Goal: Task Accomplishment & Management: Use online tool/utility

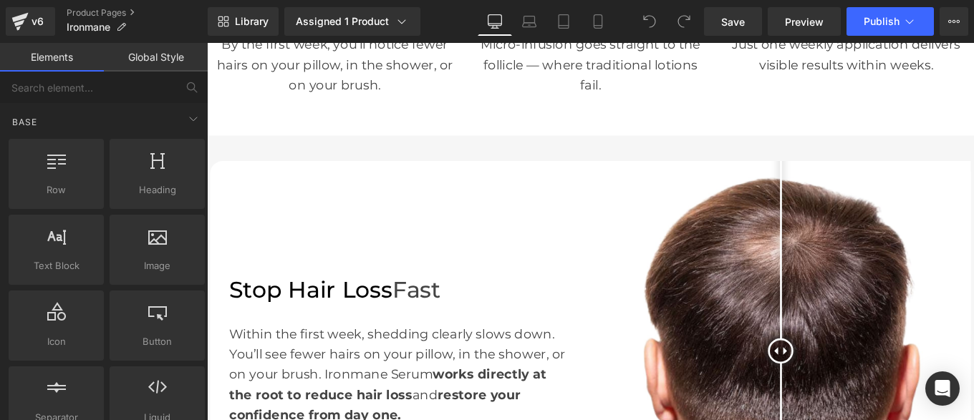
scroll to position [708, 0]
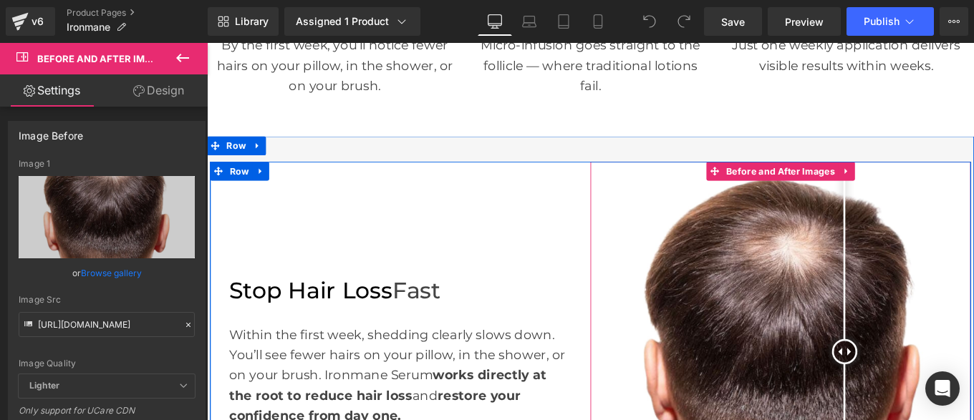
drag, startPoint x: 847, startPoint y: 384, endPoint x: 899, endPoint y: 415, distance: 60.7
click at [913, 406] on div at bounding box center [927, 391] width 29 height 29
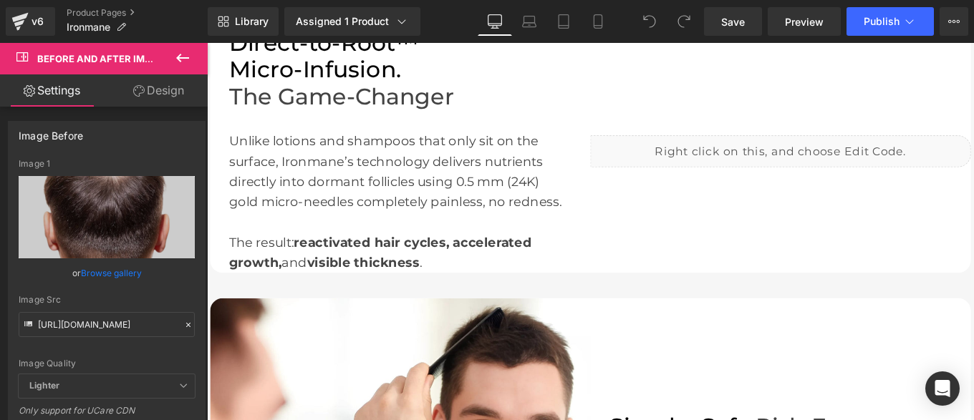
scroll to position [1534, 0]
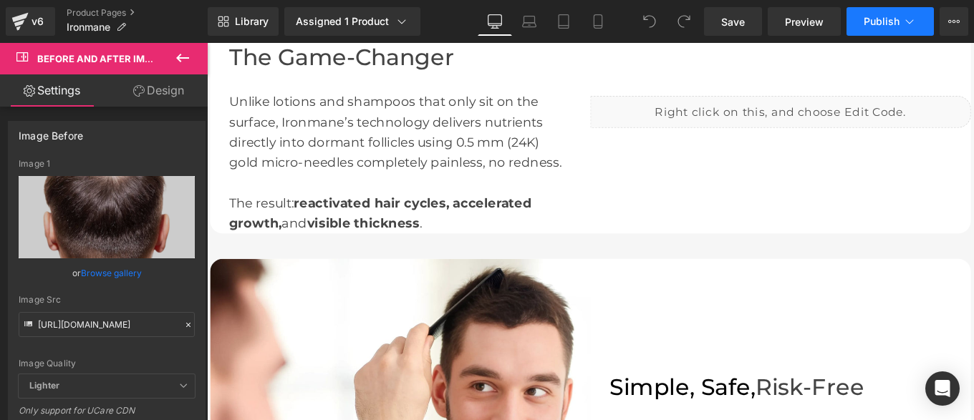
click at [880, 33] on button "Publish" at bounding box center [889, 21] width 87 height 29
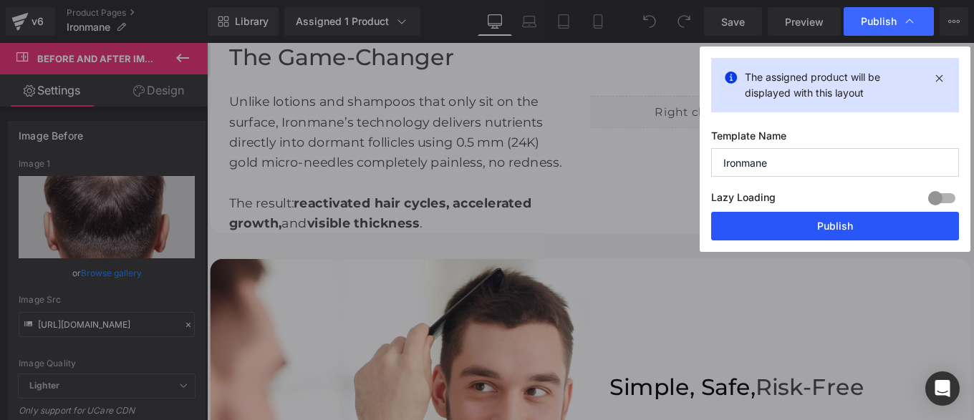
click at [798, 233] on button "Publish" at bounding box center [835, 226] width 248 height 29
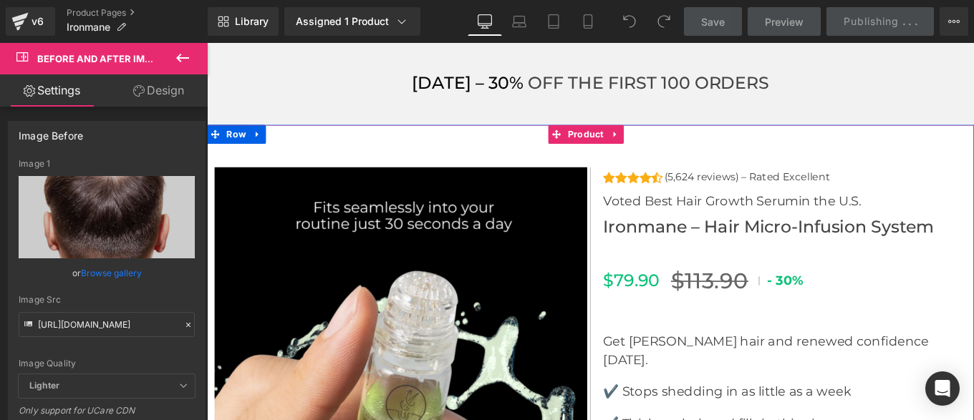
scroll to position [4771, 0]
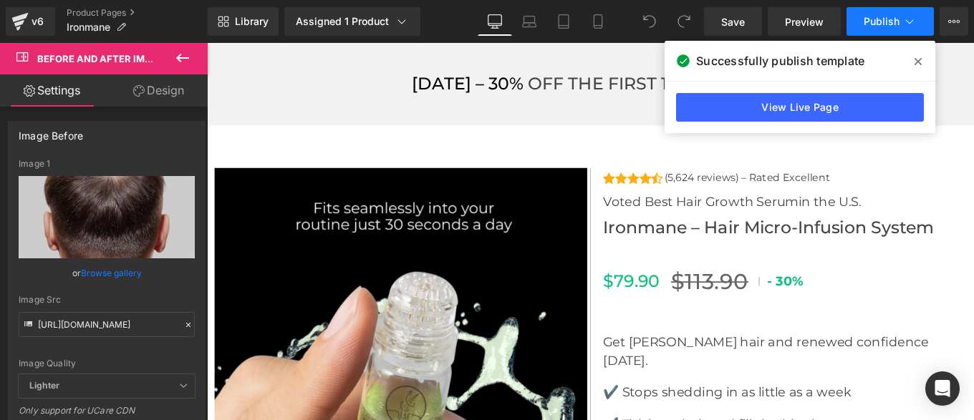
click at [878, 24] on span "Publish" at bounding box center [881, 21] width 36 height 11
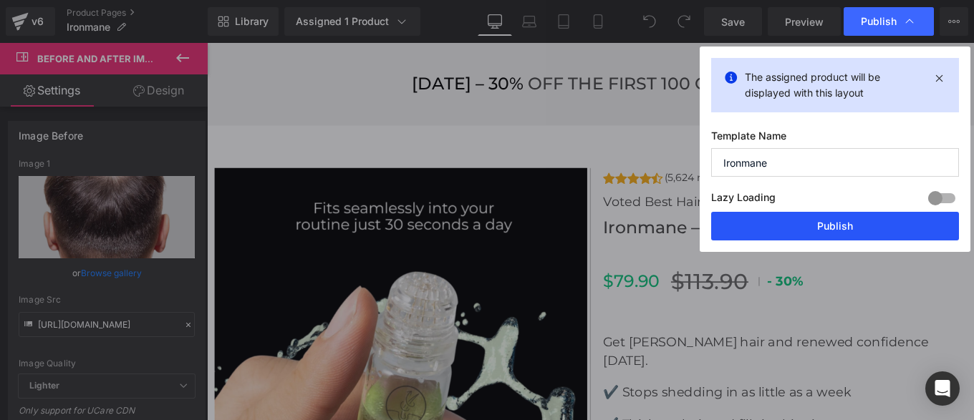
click at [801, 236] on button "Publish" at bounding box center [835, 226] width 248 height 29
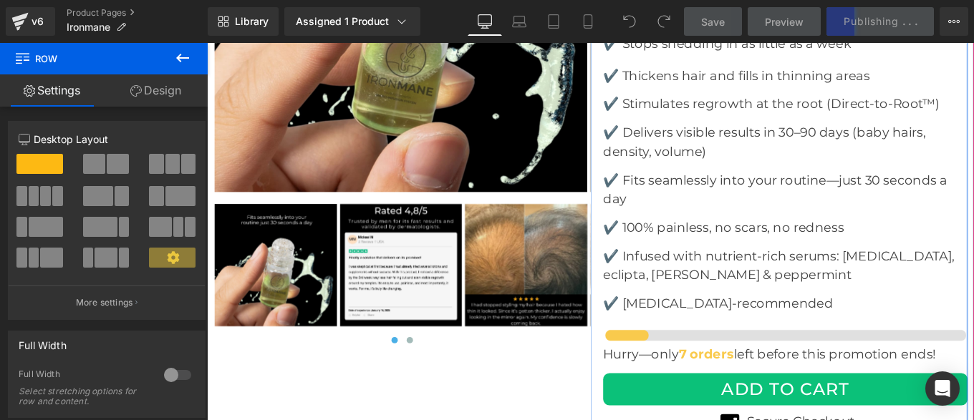
scroll to position [5166, 0]
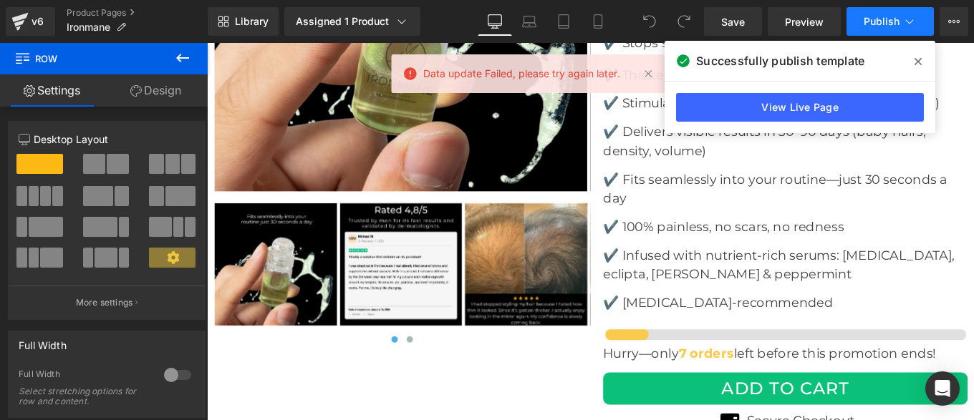
click at [880, 29] on button "Publish" at bounding box center [889, 21] width 87 height 29
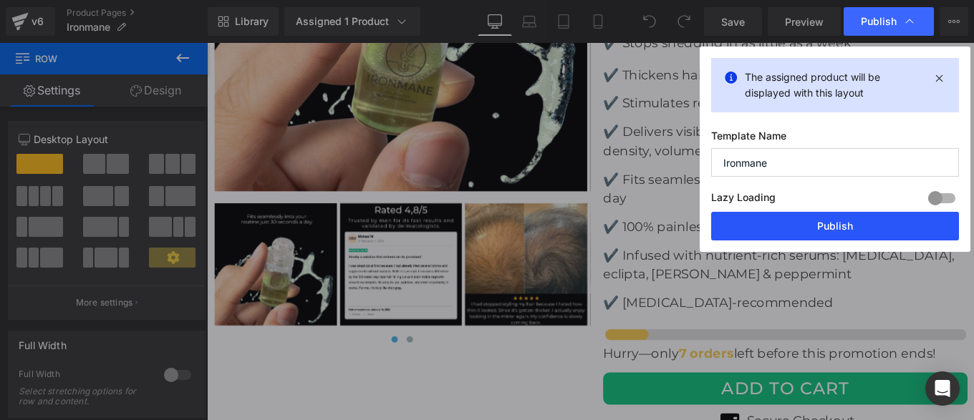
click at [793, 223] on button "Publish" at bounding box center [835, 226] width 248 height 29
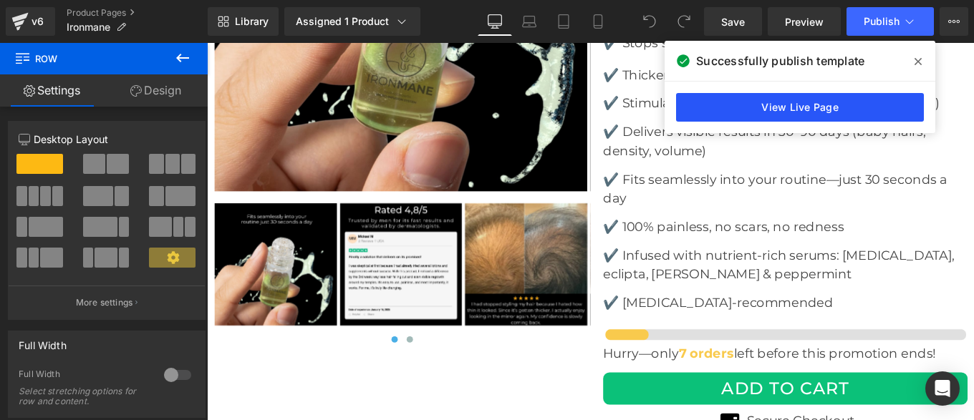
drag, startPoint x: 812, startPoint y: 103, endPoint x: 420, endPoint y: 95, distance: 392.4
click at [812, 103] on link "View Live Page" at bounding box center [800, 107] width 248 height 29
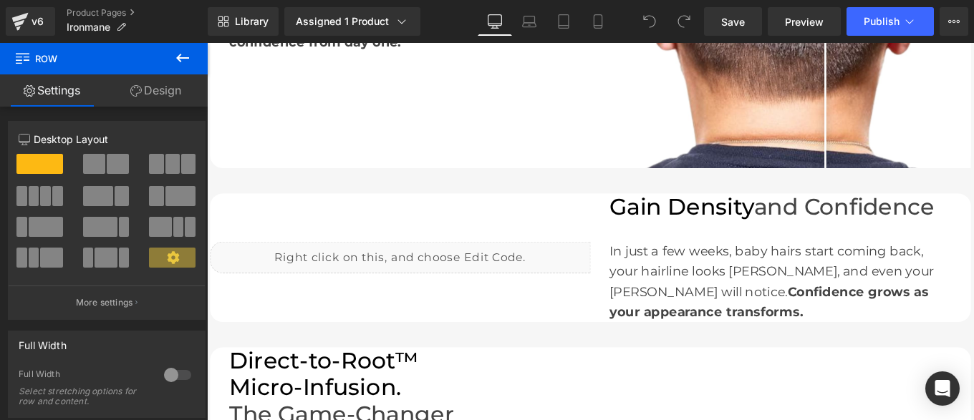
scroll to position [1211, 0]
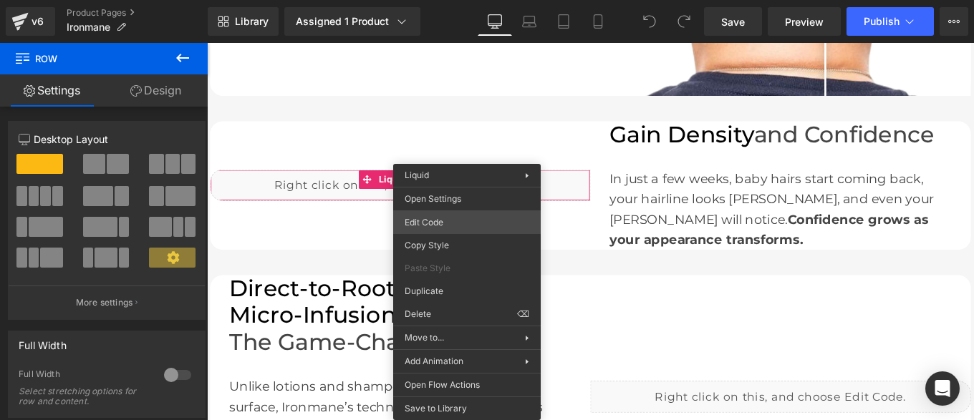
click at [441, 0] on div "You are previewing how the will restyle your page. You can not edit Elements in…" at bounding box center [487, 0] width 974 height 0
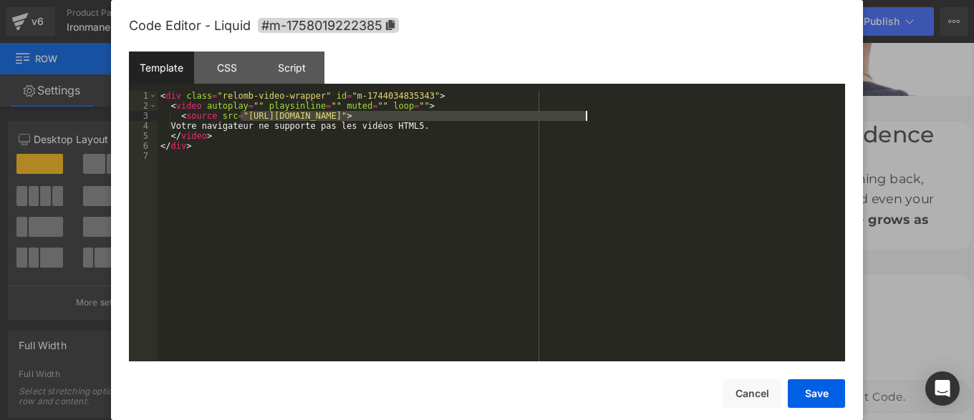
drag, startPoint x: 242, startPoint y: 118, endPoint x: 586, endPoint y: 115, distance: 344.4
click at [586, 115] on div "< div class = "relomb-video-wrapper" id = "m-1744034835343" > < video autoplay …" at bounding box center [501, 236] width 687 height 291
click at [821, 392] on button "Save" at bounding box center [816, 393] width 57 height 29
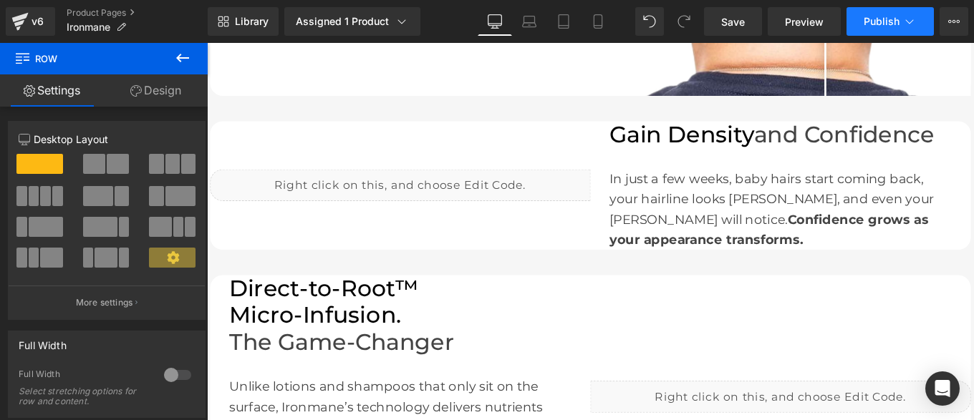
click at [870, 28] on button "Publish" at bounding box center [889, 21] width 87 height 29
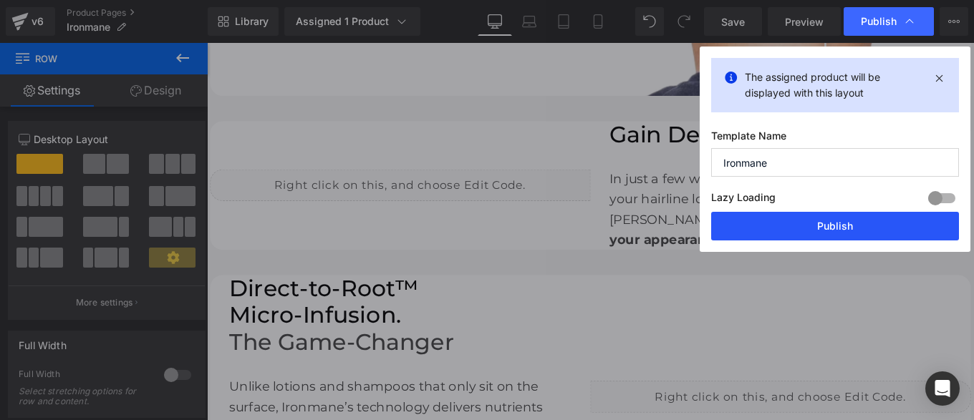
click at [810, 229] on button "Publish" at bounding box center [835, 226] width 248 height 29
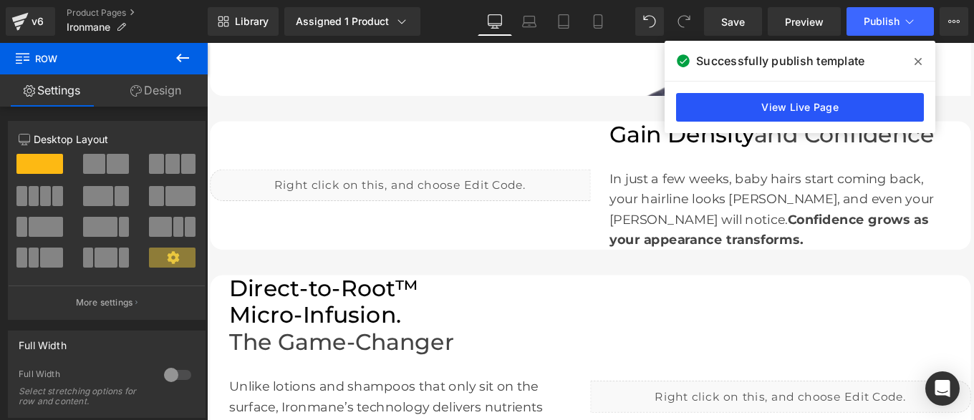
click at [809, 105] on link "View Live Page" at bounding box center [800, 107] width 248 height 29
